Goal: Entertainment & Leisure: Browse casually

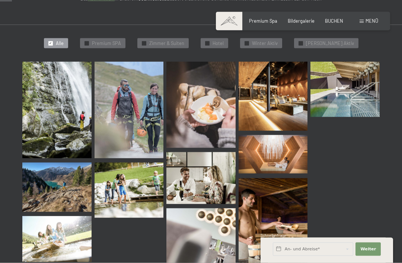
scroll to position [167, 0]
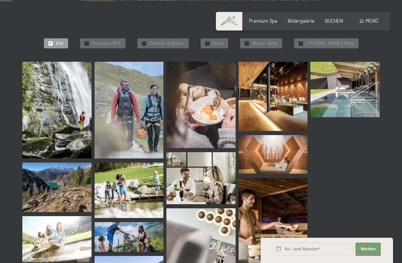
click at [280, 115] on img at bounding box center [272, 96] width 69 height 69
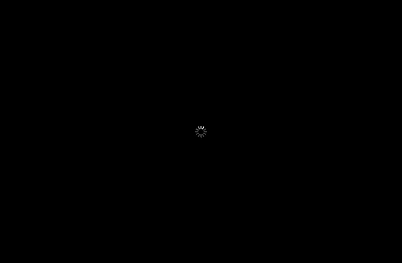
scroll to position [166, 0]
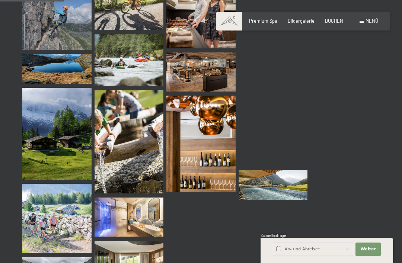
scroll to position [894, 0]
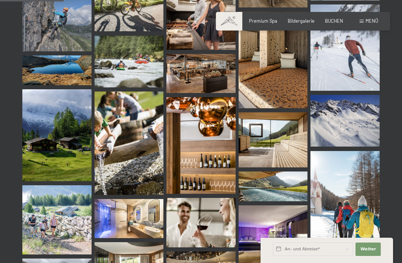
click at [120, 218] on img at bounding box center [128, 218] width 69 height 39
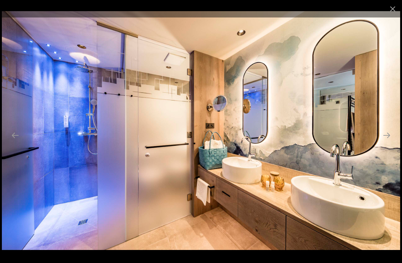
click at [396, 9] on button "Close gallery" at bounding box center [392, 8] width 19 height 17
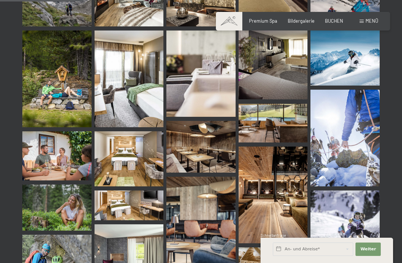
scroll to position [1184, 0]
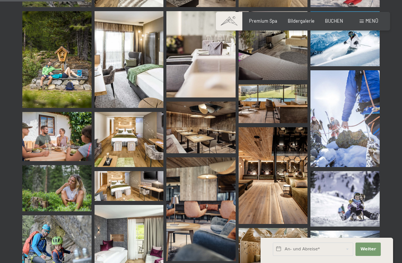
click at [284, 174] on img at bounding box center [272, 175] width 69 height 97
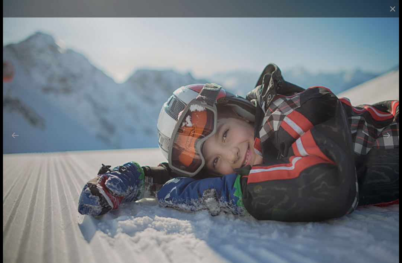
click at [399, 6] on button "Close gallery" at bounding box center [392, 8] width 19 height 17
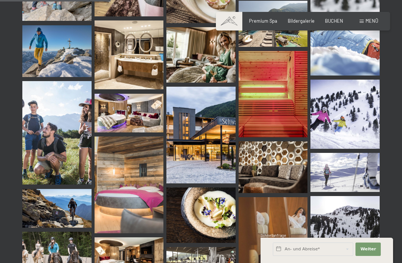
scroll to position [1585, 0]
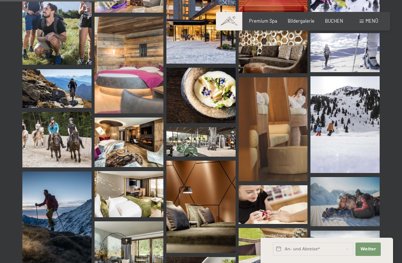
click at [122, 144] on img at bounding box center [128, 141] width 69 height 49
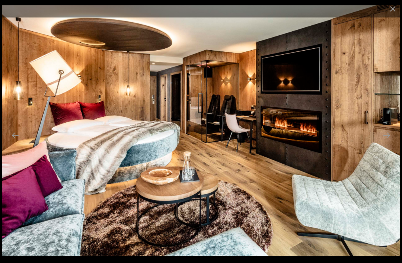
click at [387, 12] on button "Close gallery" at bounding box center [392, 8] width 19 height 17
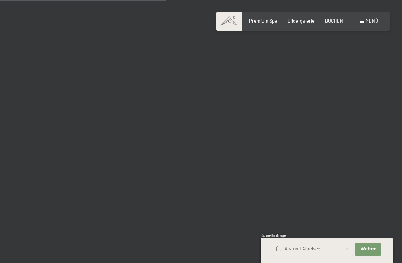
scroll to position [2338, 0]
